Goal: Find specific page/section: Find specific page/section

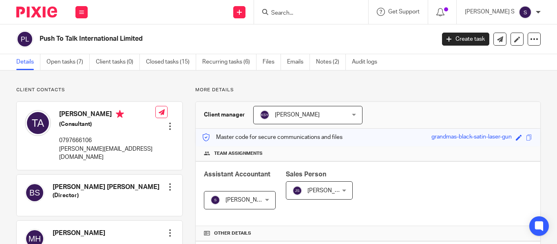
click at [316, 12] on input "Search" at bounding box center [306, 13] width 73 height 7
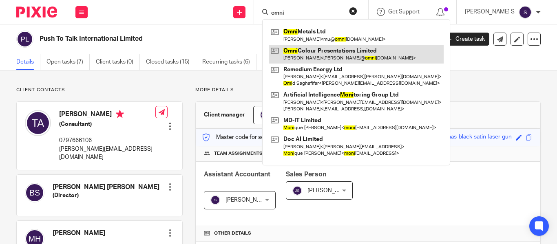
type input "omni"
click at [346, 55] on link at bounding box center [356, 54] width 175 height 19
